Goal: Task Accomplishment & Management: Use online tool/utility

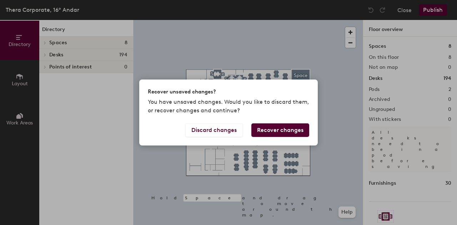
click at [285, 130] on button "Recover changes" at bounding box center [280, 131] width 58 height 14
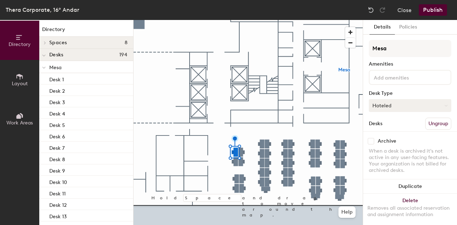
click at [429, 107] on button "Hoteled" at bounding box center [410, 105] width 82 height 13
click at [391, 127] on div "Assigned" at bounding box center [404, 127] width 71 height 11
click at [434, 104] on button "Assigned" at bounding box center [410, 105] width 82 height 13
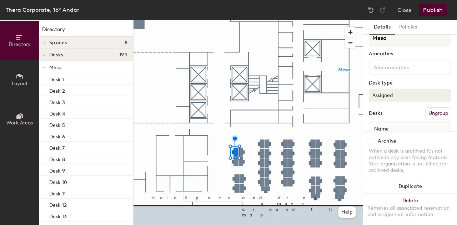
scroll to position [10, 0]
click at [438, 95] on button "Assigned" at bounding box center [410, 95] width 82 height 13
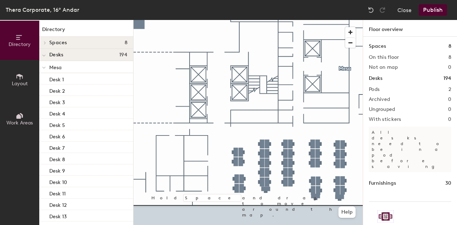
click at [232, 20] on div at bounding box center [248, 20] width 229 height 0
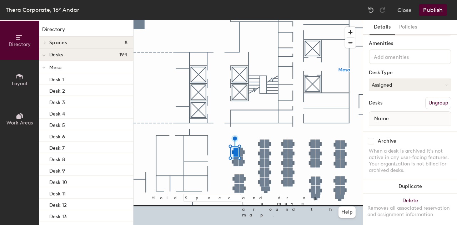
scroll to position [0, 0]
